Goal: Navigation & Orientation: Find specific page/section

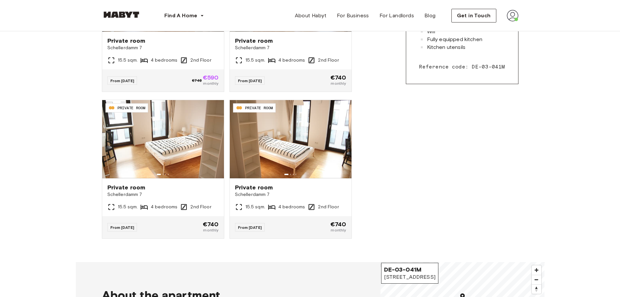
scroll to position [260, 0]
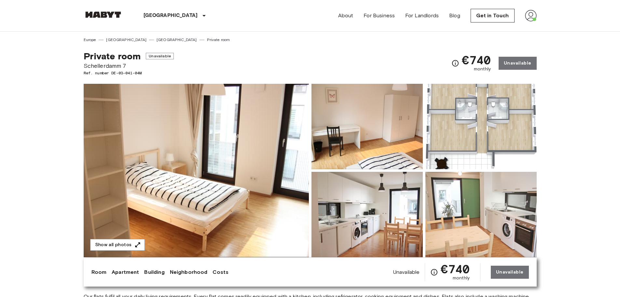
click at [244, 127] on img at bounding box center [196, 170] width 225 height 173
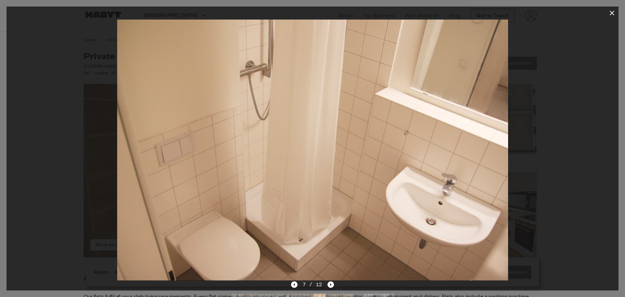
click at [0, 210] on div at bounding box center [312, 148] width 625 height 297
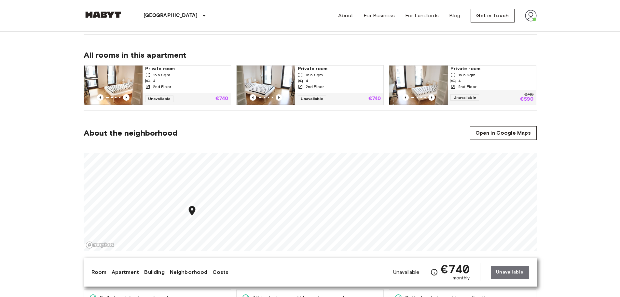
scroll to position [326, 0]
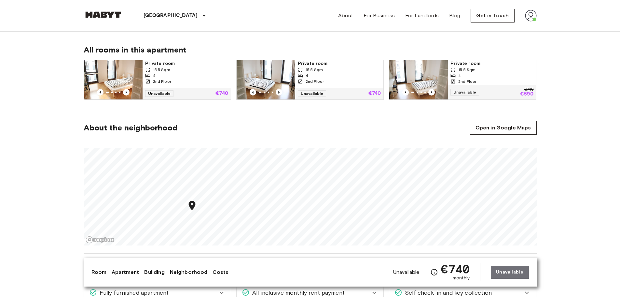
click at [474, 70] on span "15.5 Sqm" at bounding box center [466, 70] width 17 height 6
click at [254, 120] on section "About the neighborhood Open in Google Maps" at bounding box center [310, 179] width 453 height 148
drag, startPoint x: 280, startPoint y: 255, endPoint x: 256, endPoint y: 134, distance: 123.1
click at [256, 134] on section "About the neighborhood Open in Google Maps" at bounding box center [310, 179] width 453 height 148
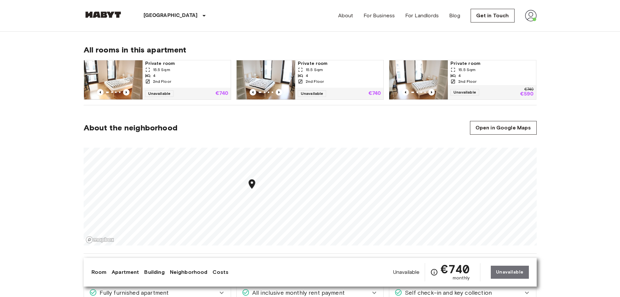
click at [294, 131] on section "About the neighborhood Open in Google Maps" at bounding box center [310, 179] width 453 height 148
click at [285, 245] on section "About the neighborhood Open in Google Maps" at bounding box center [310, 179] width 453 height 148
click at [529, 21] on img at bounding box center [531, 16] width 12 height 12
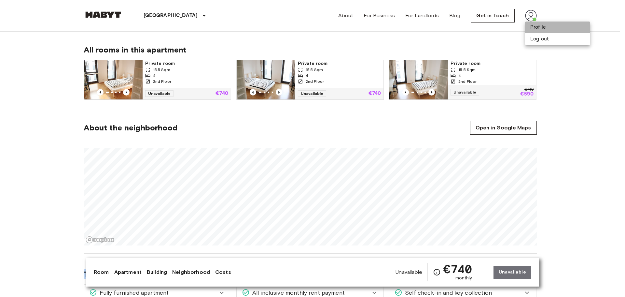
click at [532, 28] on li "Profile" at bounding box center [557, 27] width 65 height 12
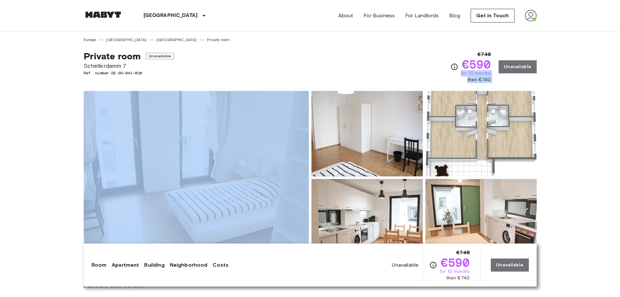
drag, startPoint x: 463, startPoint y: 75, endPoint x: 501, endPoint y: 75, distance: 37.8
click at [501, 75] on div "€740 €590 for 10 months then €740 Unavailable" at bounding box center [494, 66] width 86 height 33
click at [501, 76] on div "€740 €590 for 10 months then €740 Unavailable" at bounding box center [494, 66] width 86 height 33
drag, startPoint x: 499, startPoint y: 79, endPoint x: 140, endPoint y: 67, distance: 359.2
click at [140, 67] on div "Private room Unavailable Schellerdamm 7 Ref. number DE-03-041-01M €740 €590 for…" at bounding box center [310, 63] width 453 height 40
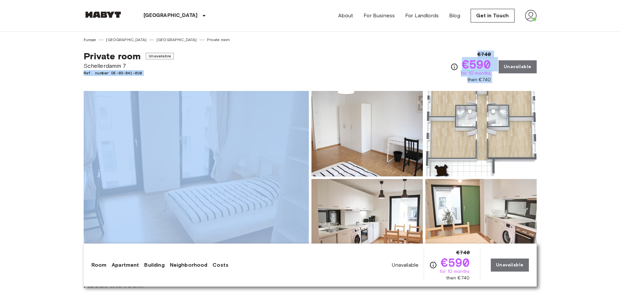
click at [168, 75] on span "Ref. number DE-03-041-01M" at bounding box center [129, 73] width 90 height 6
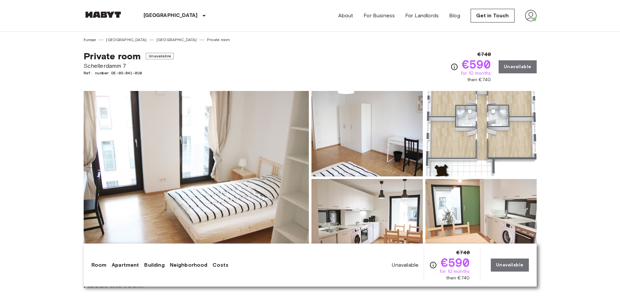
click at [112, 12] on img at bounding box center [103, 14] width 39 height 7
